Goal: Task Accomplishment & Management: Complete application form

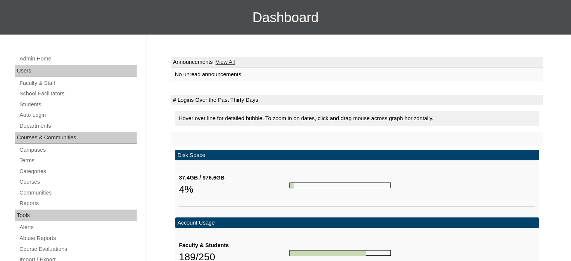
scroll to position [113, 0]
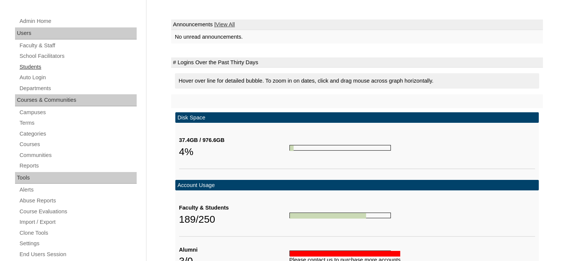
click at [35, 67] on link "Students" at bounding box center [78, 66] width 118 height 9
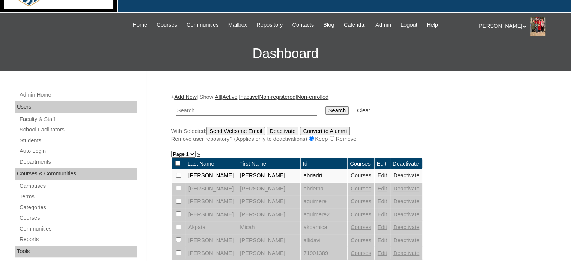
scroll to position [75, 0]
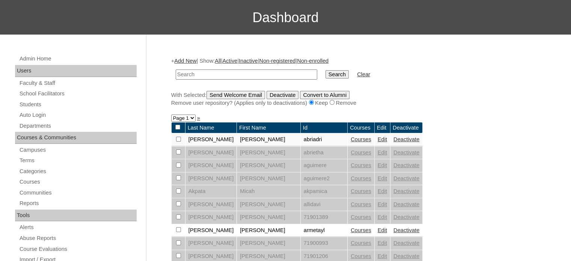
click at [186, 60] on link "Add New" at bounding box center [185, 61] width 22 height 6
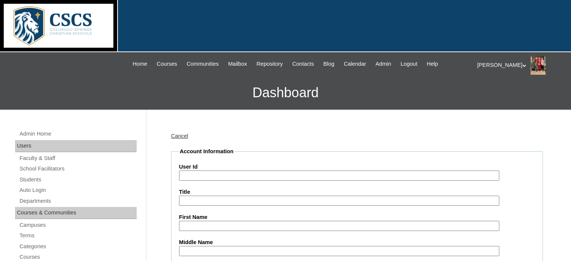
click at [212, 176] on input "User Id" at bounding box center [339, 176] width 320 height 10
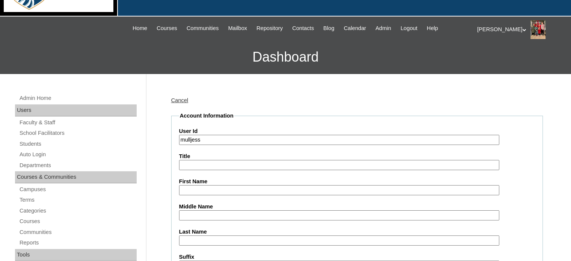
scroll to position [75, 0]
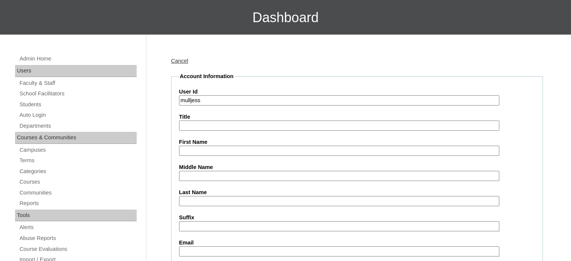
click at [204, 149] on input "First Name" at bounding box center [339, 151] width 320 height 10
click at [201, 99] on input "mulljess" at bounding box center [339, 100] width 320 height 10
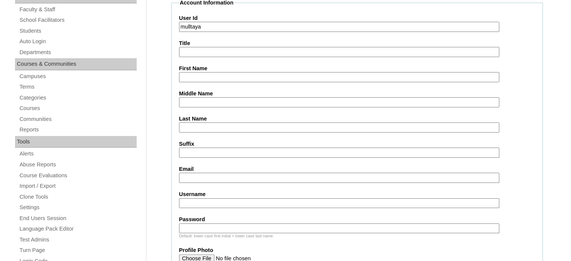
scroll to position [150, 0]
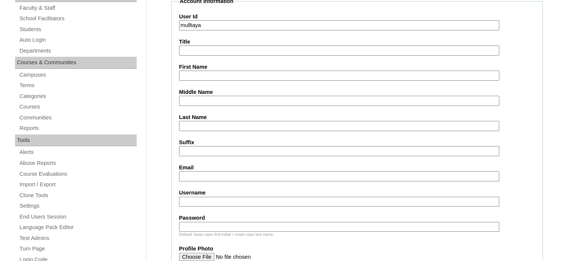
type input "mulltaya"
drag, startPoint x: 216, startPoint y: 72, endPoint x: 207, endPoint y: 81, distance: 12.8
click at [212, 77] on input "First Name" at bounding box center [339, 76] width 320 height 10
type input "T"
type input "Taya"
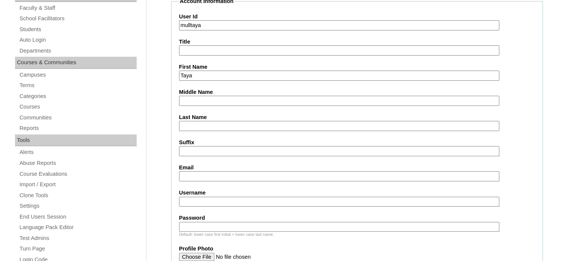
click at [197, 124] on input "Last Name" at bounding box center [339, 126] width 320 height 10
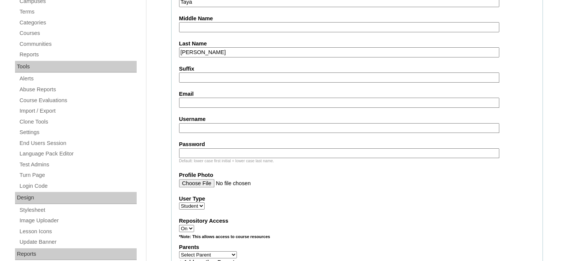
scroll to position [225, 0]
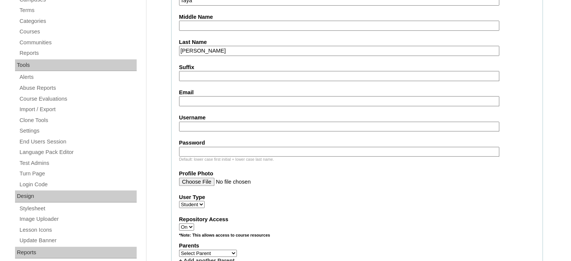
type input "Mullins"
click at [196, 100] on input "Email" at bounding box center [339, 101] width 320 height 10
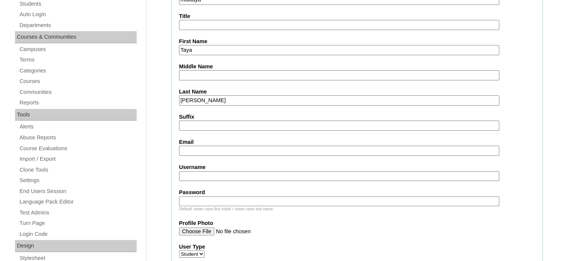
scroll to position [188, 0]
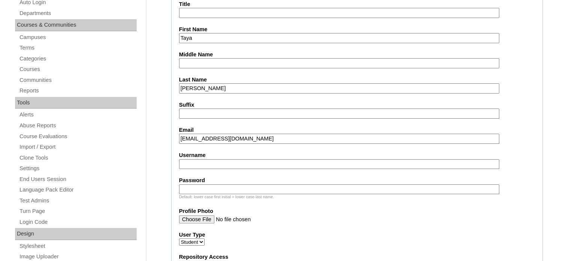
type input "mulltaya@cscslions.org"
click at [225, 162] on input "Username" at bounding box center [339, 164] width 320 height 10
type input "mulltaya"
click at [198, 187] on input "Password" at bounding box center [339, 189] width 320 height 10
drag, startPoint x: 212, startPoint y: 186, endPoint x: 176, endPoint y: 184, distance: 36.5
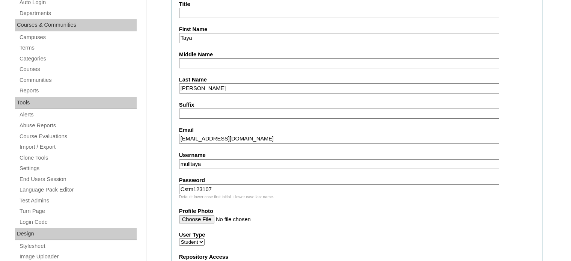
click at [176, 184] on fieldset "Account Information User Id mulltaya Title First Name Taya Middle Name Last Nam…" at bounding box center [357, 264] width 372 height 608
type input "Cstm123107"
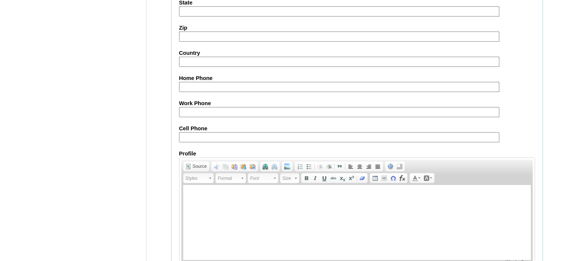
scroll to position [898, 0]
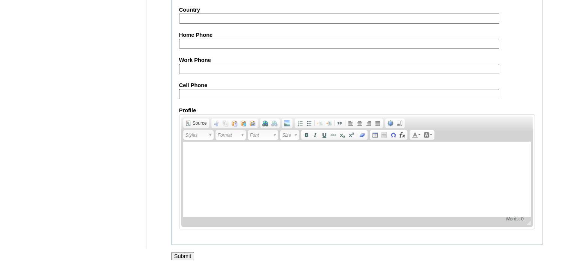
click at [189, 252] on input "Submit" at bounding box center [182, 256] width 23 height 8
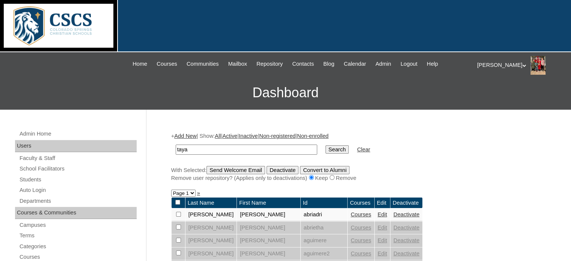
type input "taya"
click at [326, 145] on input "Search" at bounding box center [337, 149] width 23 height 8
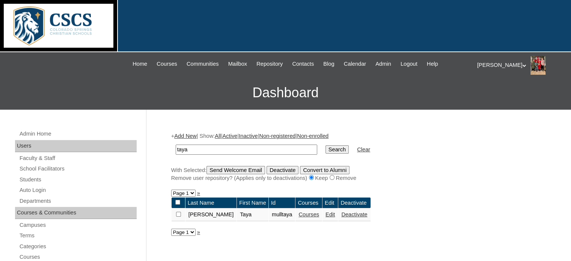
click at [326, 213] on link "Edit" at bounding box center [330, 215] width 9 height 6
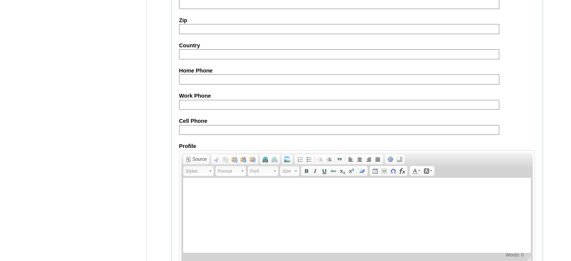
scroll to position [892, 0]
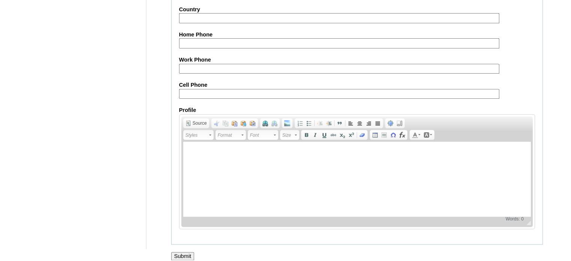
click at [180, 252] on input "Submit" at bounding box center [182, 256] width 23 height 8
